Goal: Task Accomplishment & Management: Manage account settings

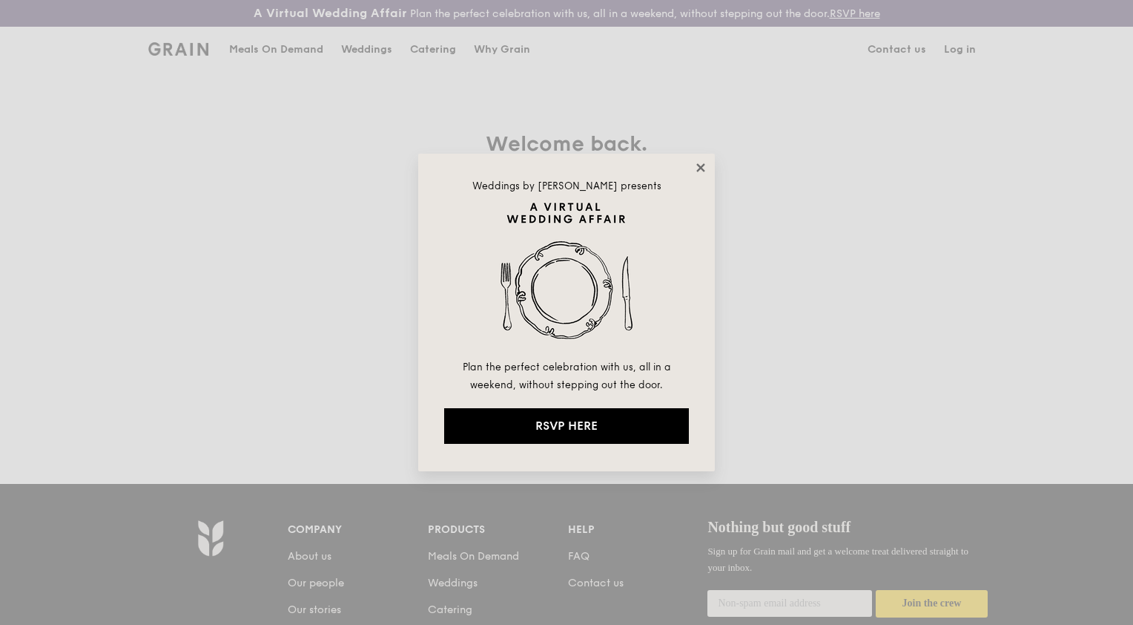
click at [702, 172] on icon at bounding box center [700, 167] width 13 height 13
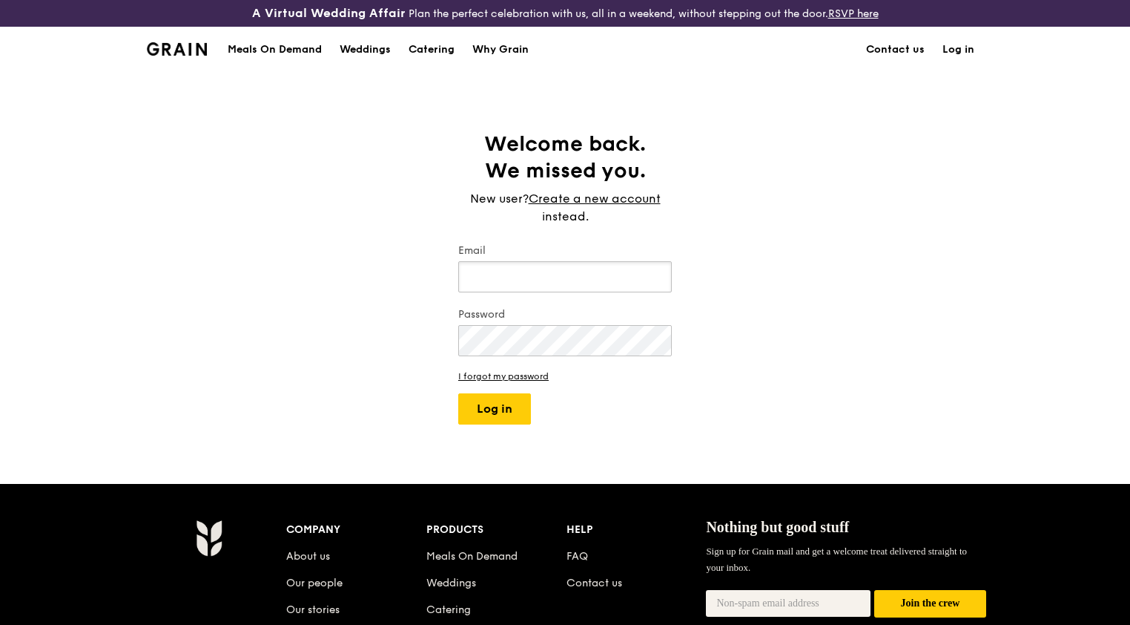
click at [531, 273] on input "Email" at bounding box center [565, 276] width 214 height 31
type input "phangyeewai@hotmail.com"
click at [458, 393] on button "Log in" at bounding box center [494, 408] width 73 height 31
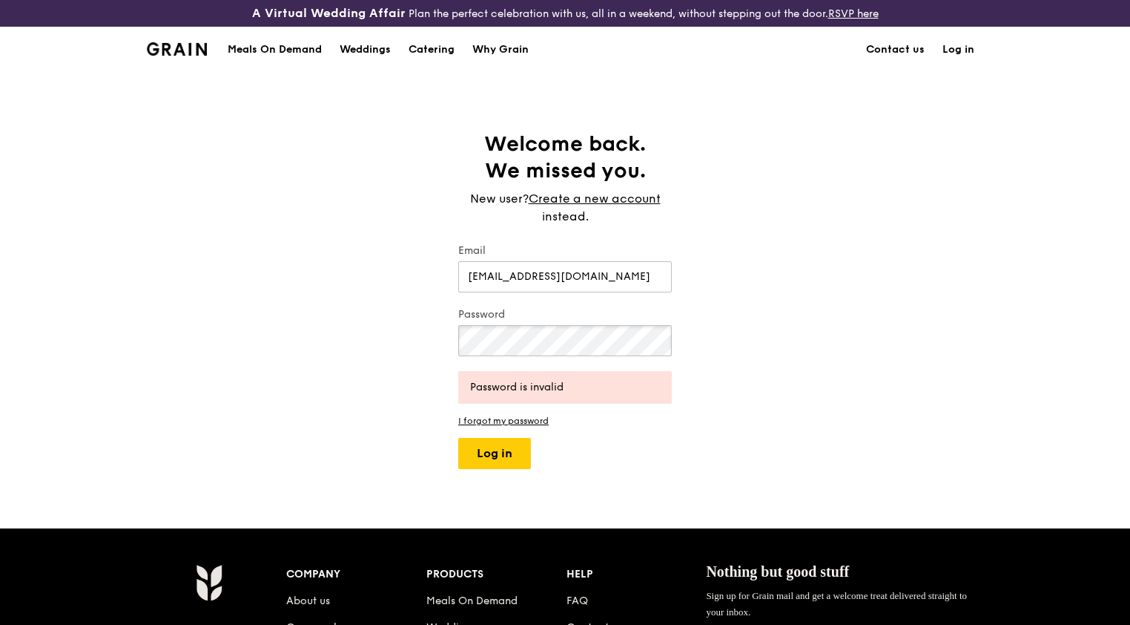
click at [458, 438] on button "Log in" at bounding box center [494, 453] width 73 height 31
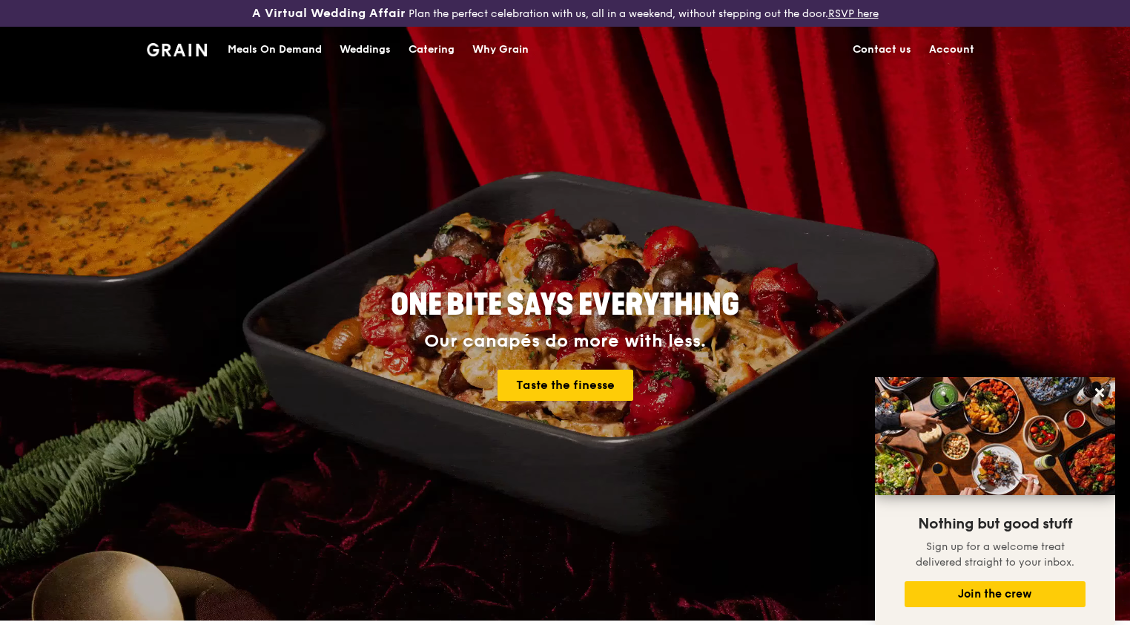
click at [959, 52] on link "Account" at bounding box center [951, 49] width 63 height 45
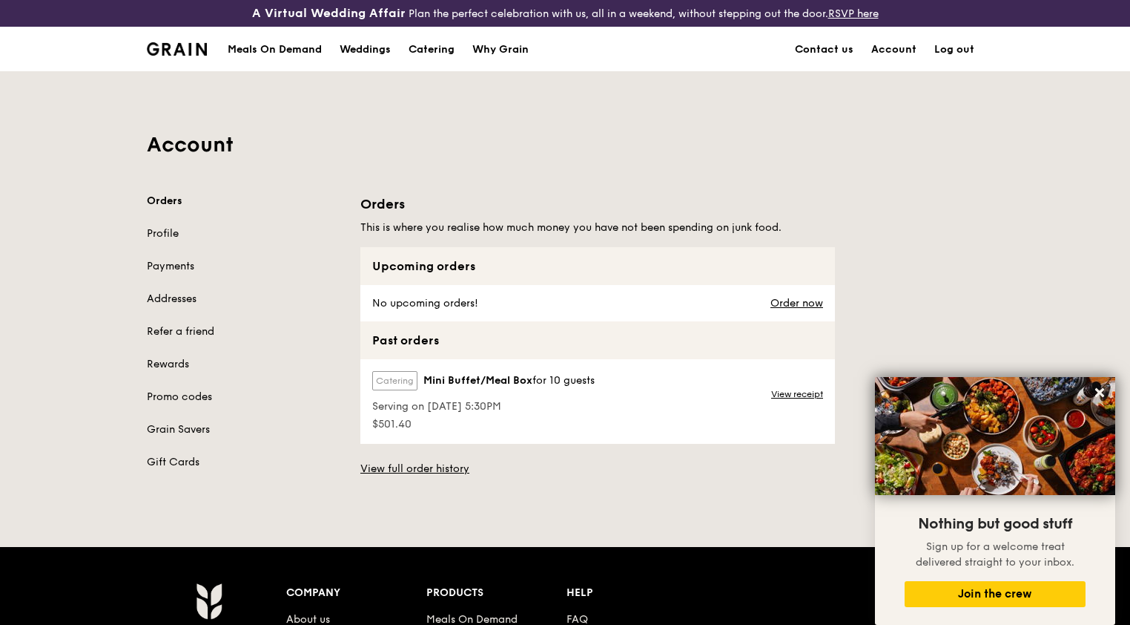
drag, startPoint x: 479, startPoint y: 421, endPoint x: 705, endPoint y: 438, distance: 226.9
click at [622, 430] on div "Catering Mini Buffet/Meal Box for 10 guests Serving on 14 Dec 2024, 5:30PM $501…" at bounding box center [597, 401] width 475 height 85
drag, startPoint x: 592, startPoint y: 429, endPoint x: 332, endPoint y: 358, distance: 269.2
click at [332, 360] on div "Orders Profile Payments Addresses Refer a friend Rewards Promo codes Grain Save…" at bounding box center [565, 341] width 854 height 294
copy div "Promo codes Grain Savers Gift Cards Orders This is where you realise how much m…"
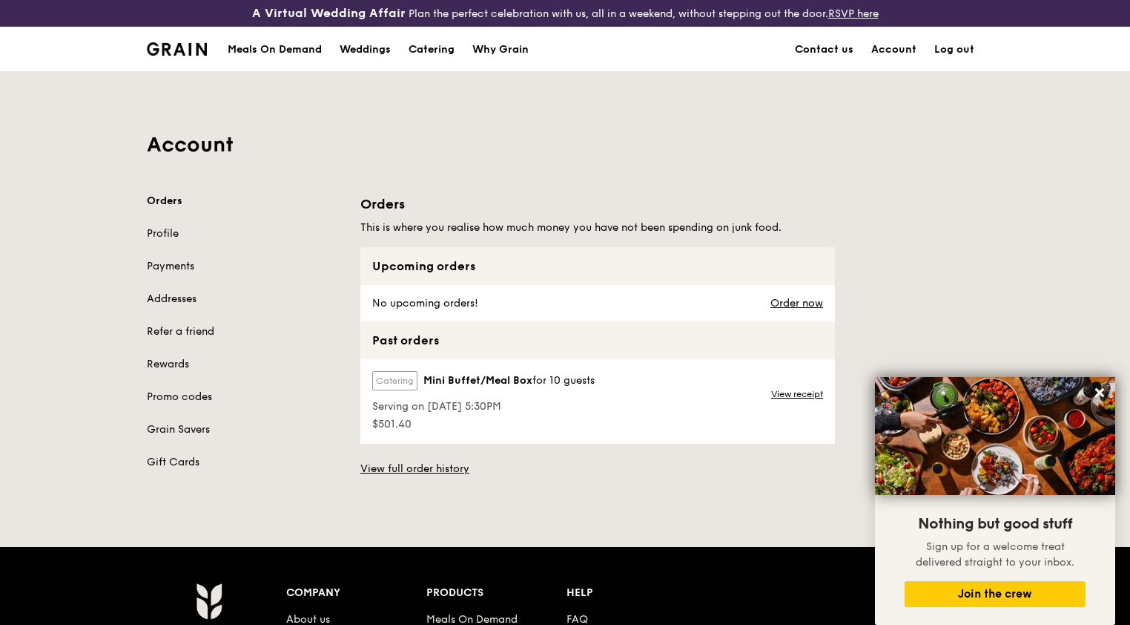
click at [929, 50] on link "Log out" at bounding box center [955, 49] width 58 height 45
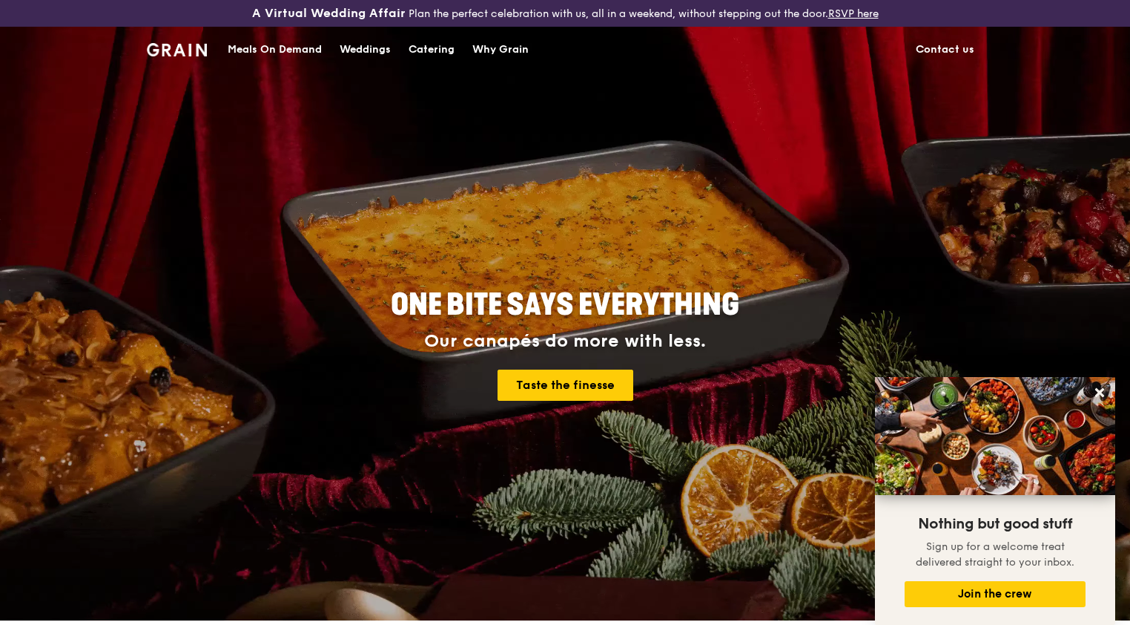
click at [936, 49] on link "Contact us" at bounding box center [945, 49] width 76 height 45
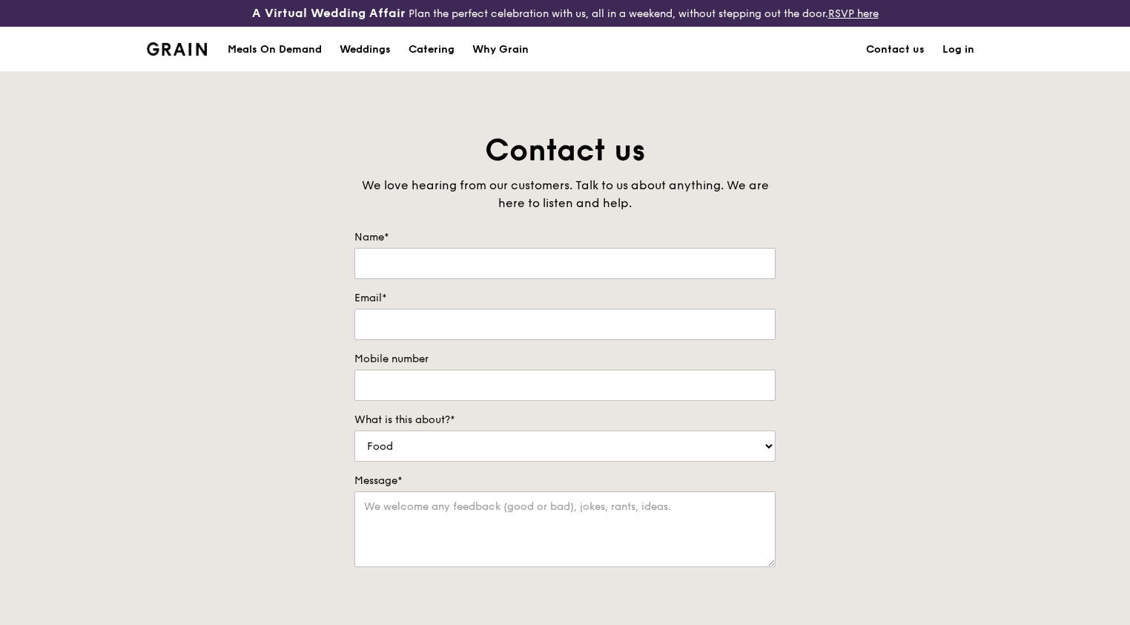
click at [191, 55] on div "Grain logo" at bounding box center [177, 48] width 60 height 45
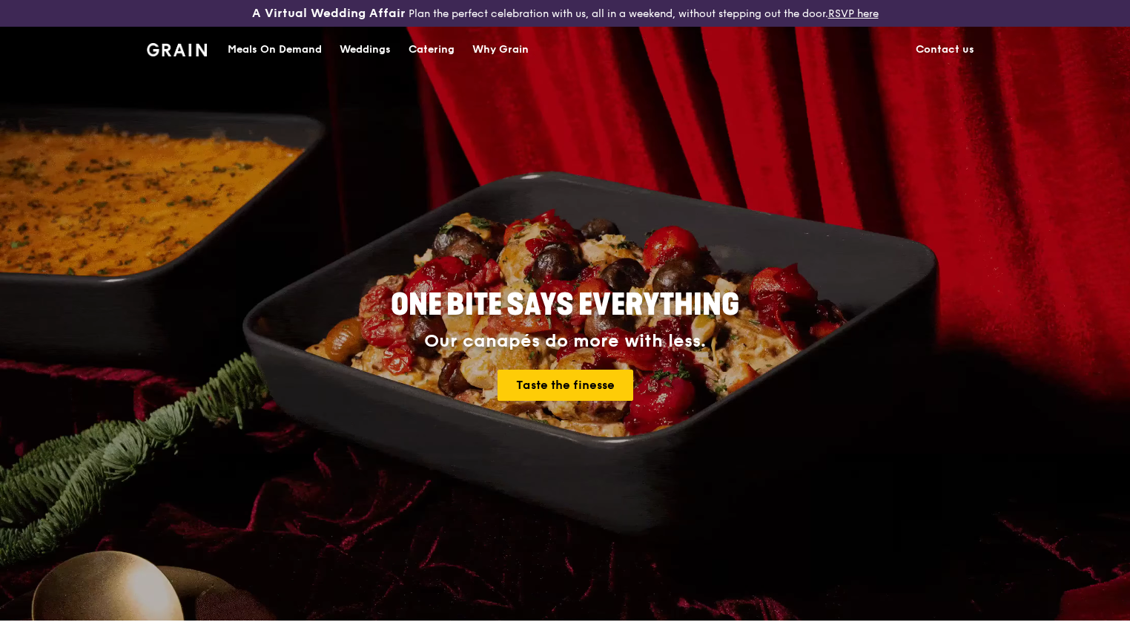
click at [152, 41] on h1 "Grain logo" at bounding box center [177, 48] width 60 height 45
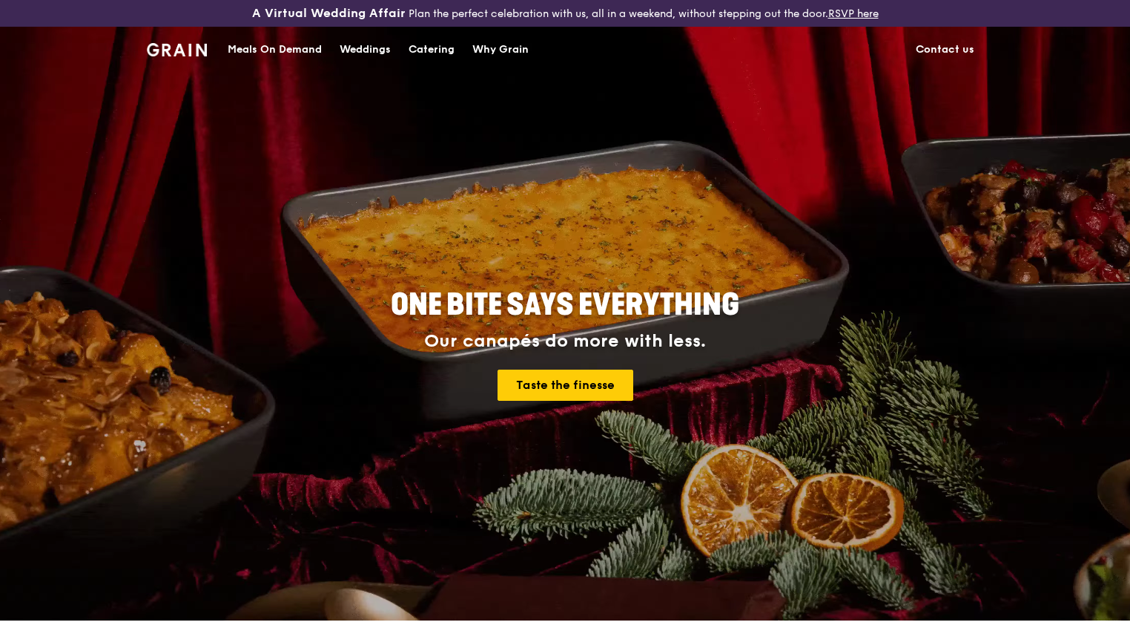
click at [149, 49] on img at bounding box center [177, 49] width 60 height 13
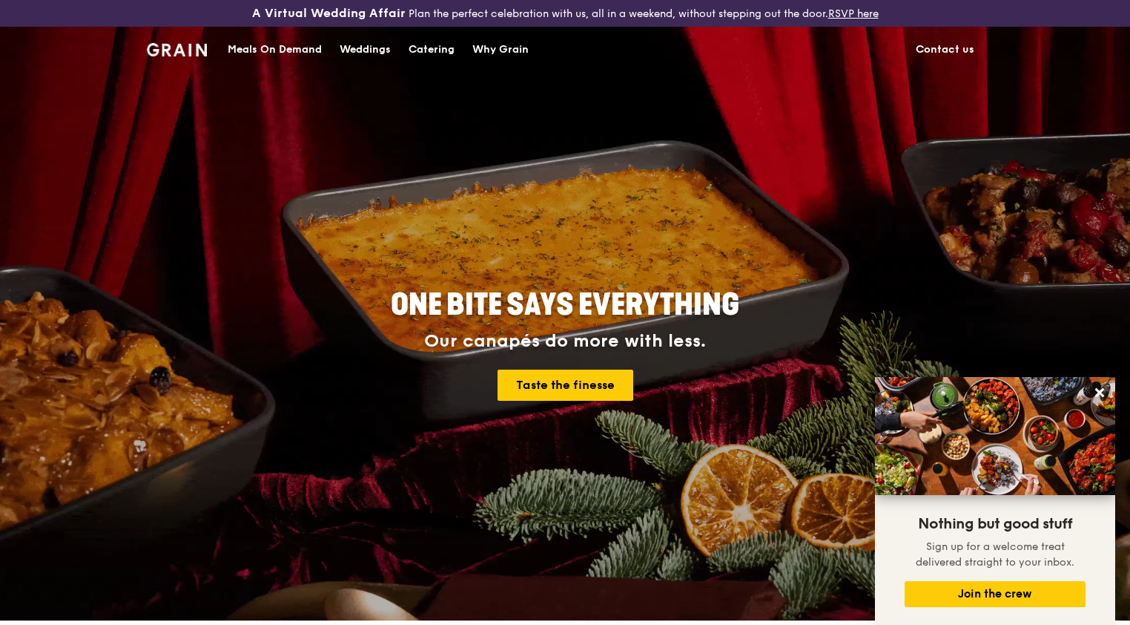
click at [930, 48] on link "Contact us" at bounding box center [945, 49] width 76 height 45
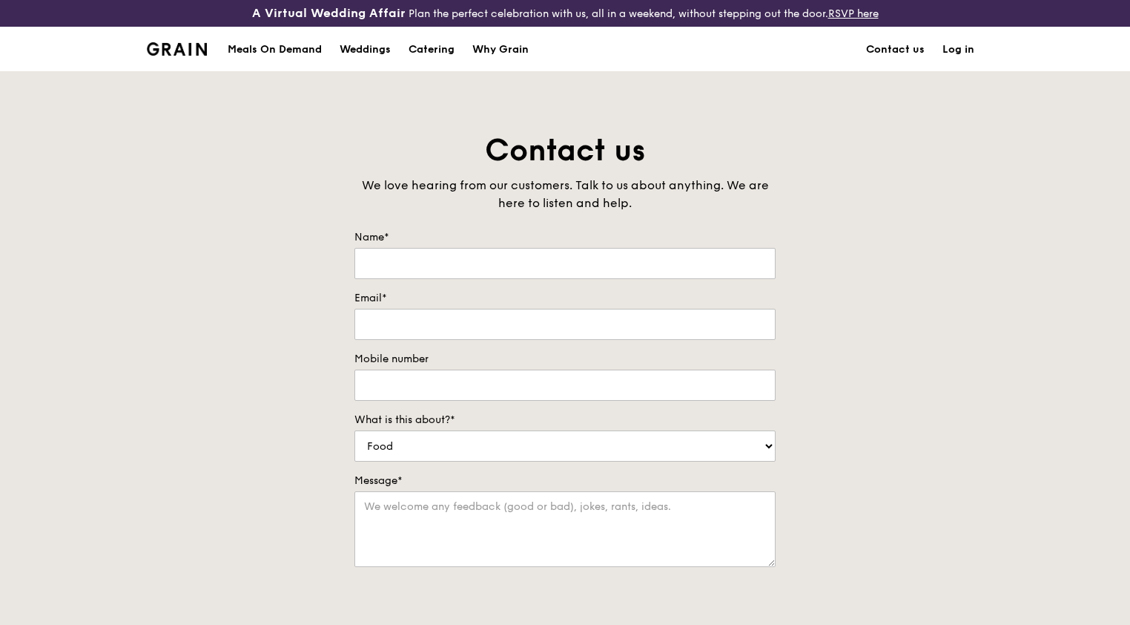
click at [165, 42] on img at bounding box center [177, 48] width 60 height 13
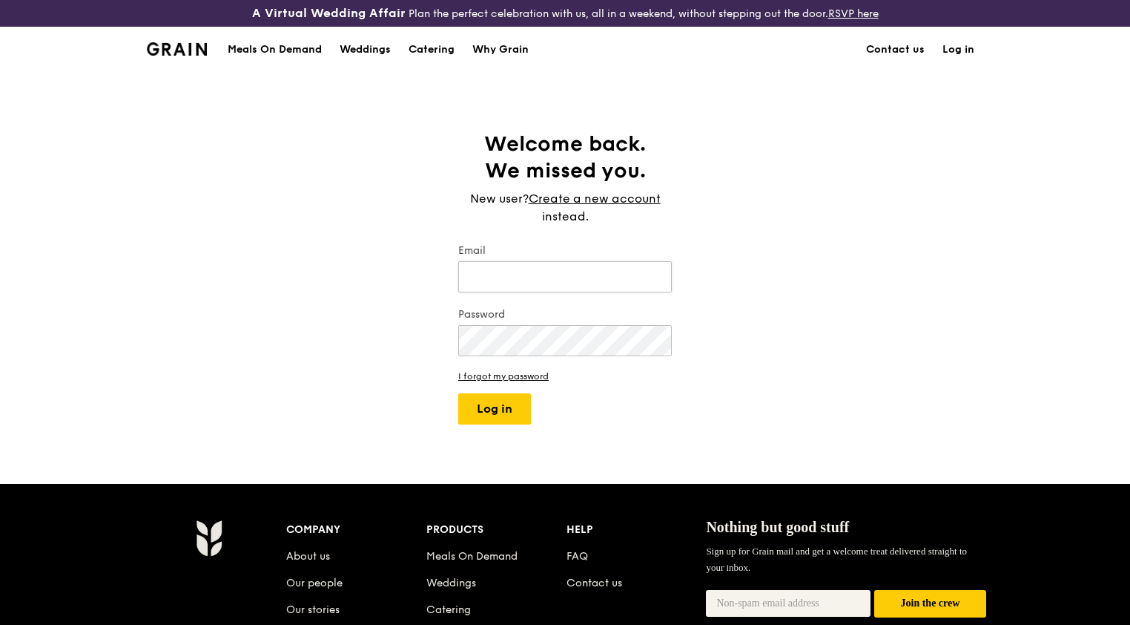
click at [593, 268] on input "Email" at bounding box center [565, 276] width 214 height 31
type input "[EMAIL_ADDRESS][DOMAIN_NAME]"
click at [458, 393] on button "Log in" at bounding box center [494, 408] width 73 height 31
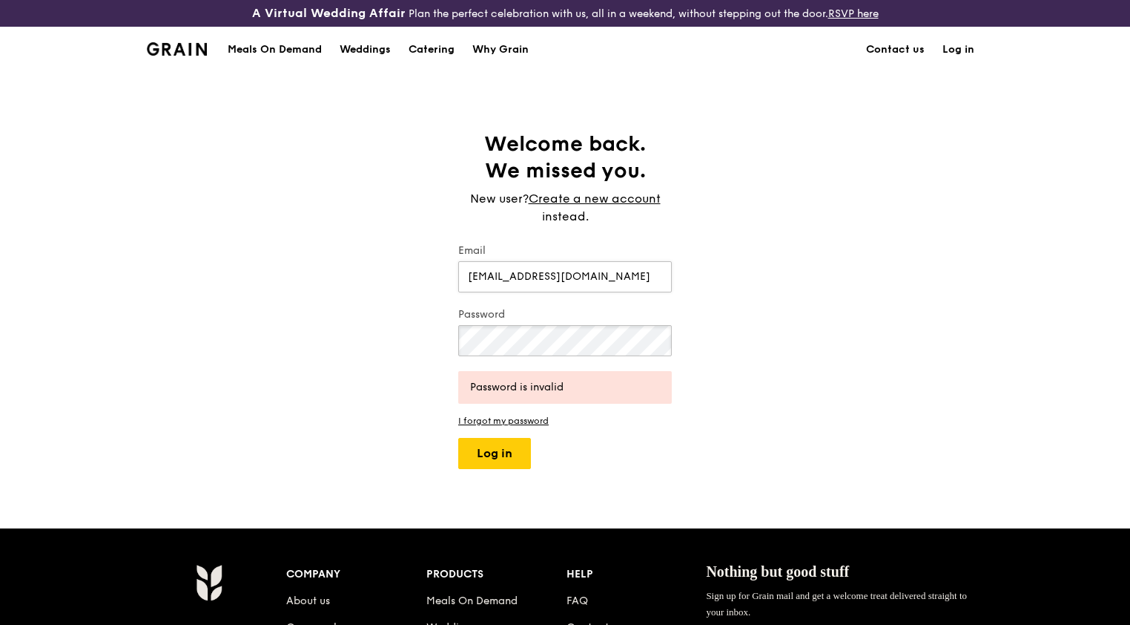
click at [458, 438] on button "Log in" at bounding box center [494, 453] width 73 height 31
